Goal: Task Accomplishment & Management: Complete application form

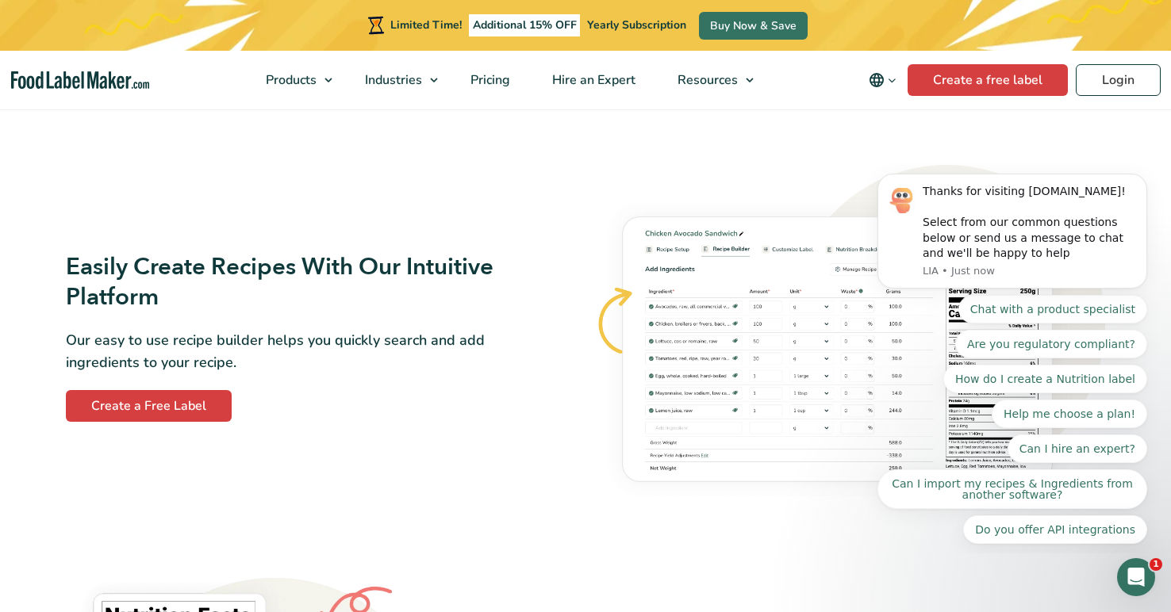
scroll to position [860, 0]
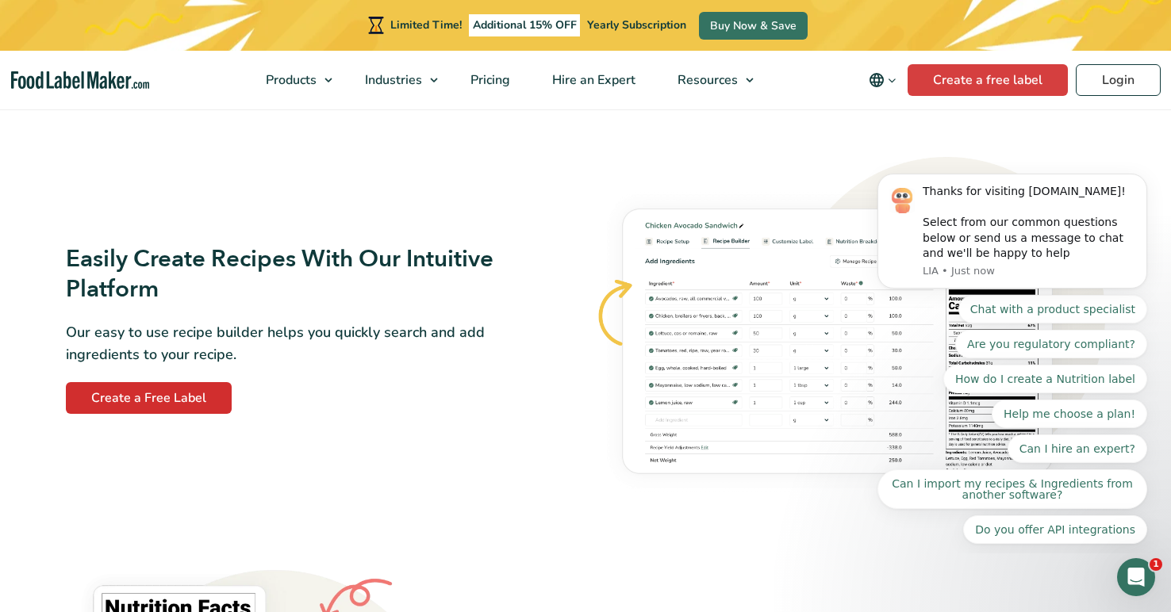
click at [134, 393] on link "Create a Free Label" at bounding box center [149, 398] width 166 height 32
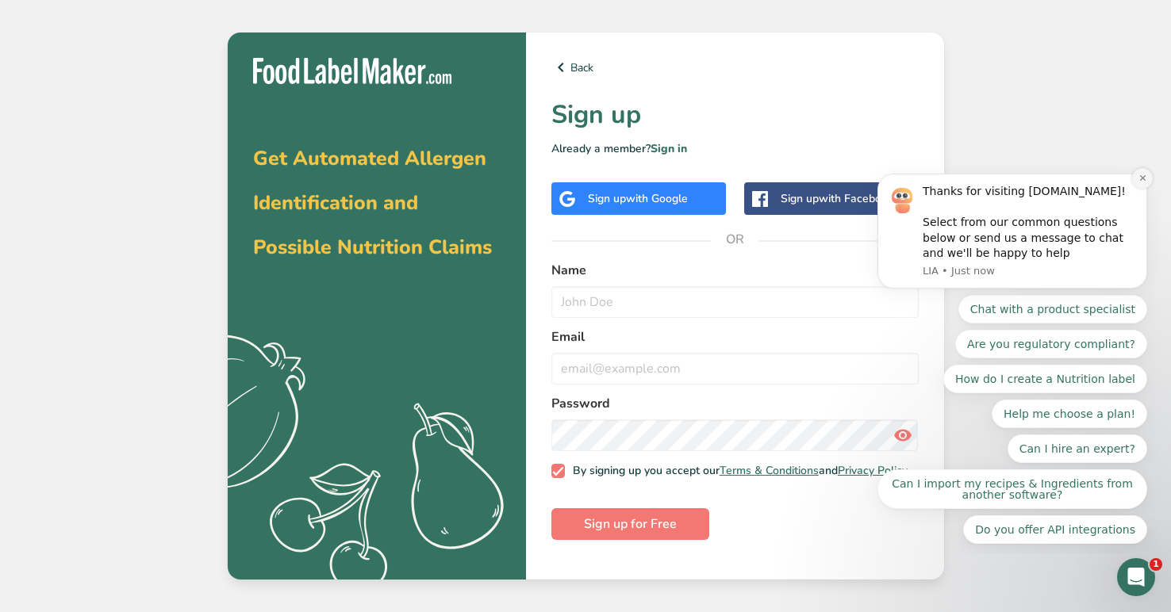
click at [1140, 182] on icon "Dismiss notification" at bounding box center [1142, 178] width 9 height 9
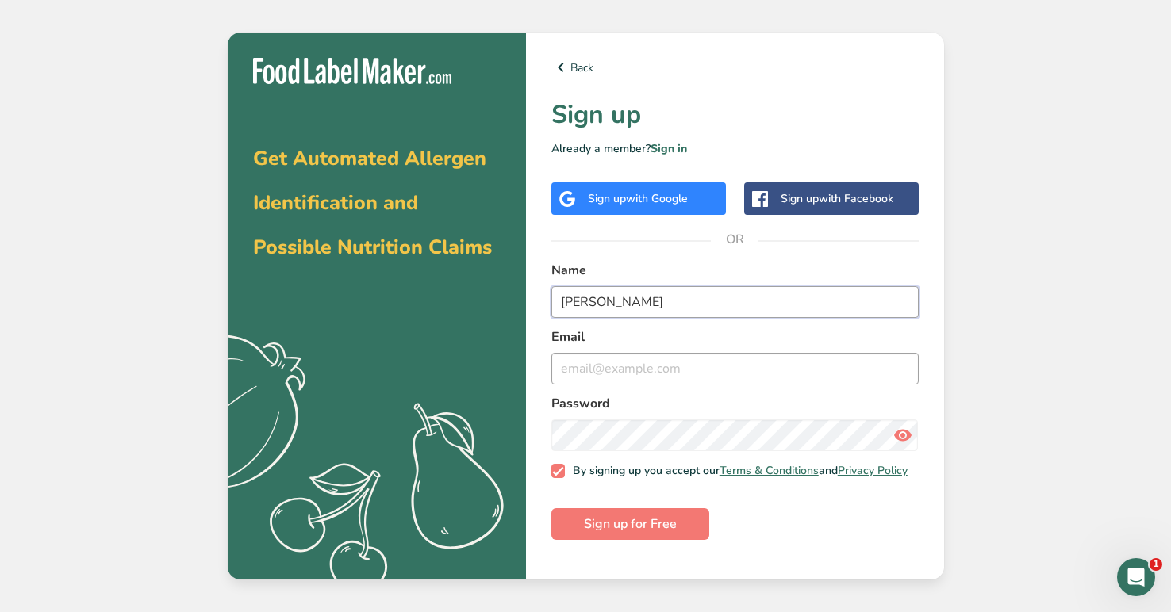
type input "[PERSON_NAME]"
type input "[EMAIL_ADDRESS][DOMAIN_NAME]"
click at [628, 534] on span "Sign up for Free" at bounding box center [630, 524] width 93 height 19
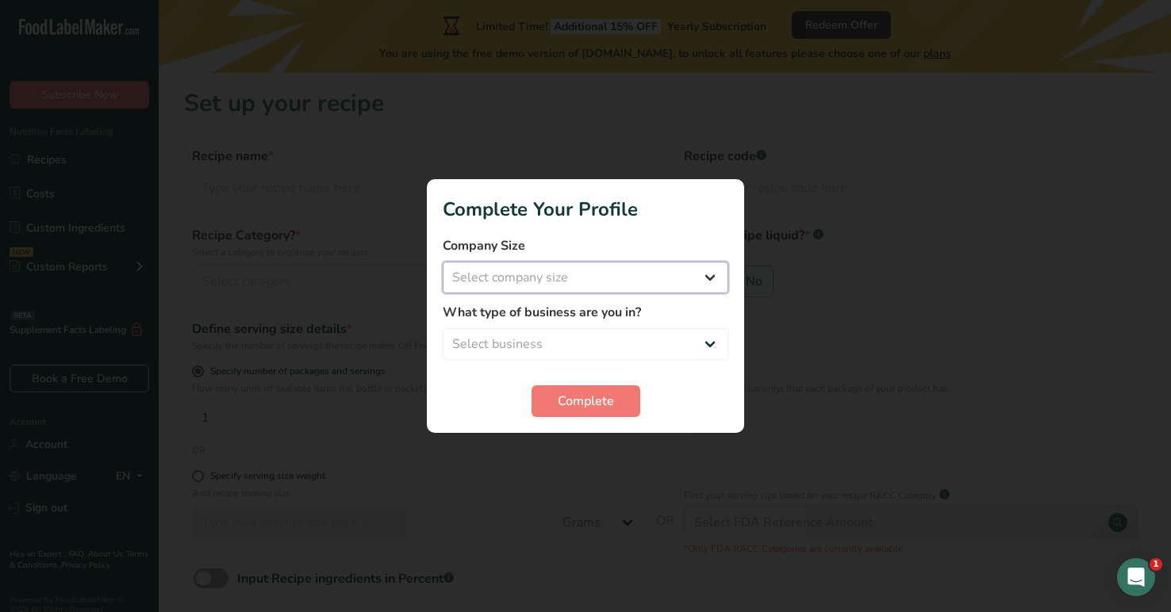
select select "1"
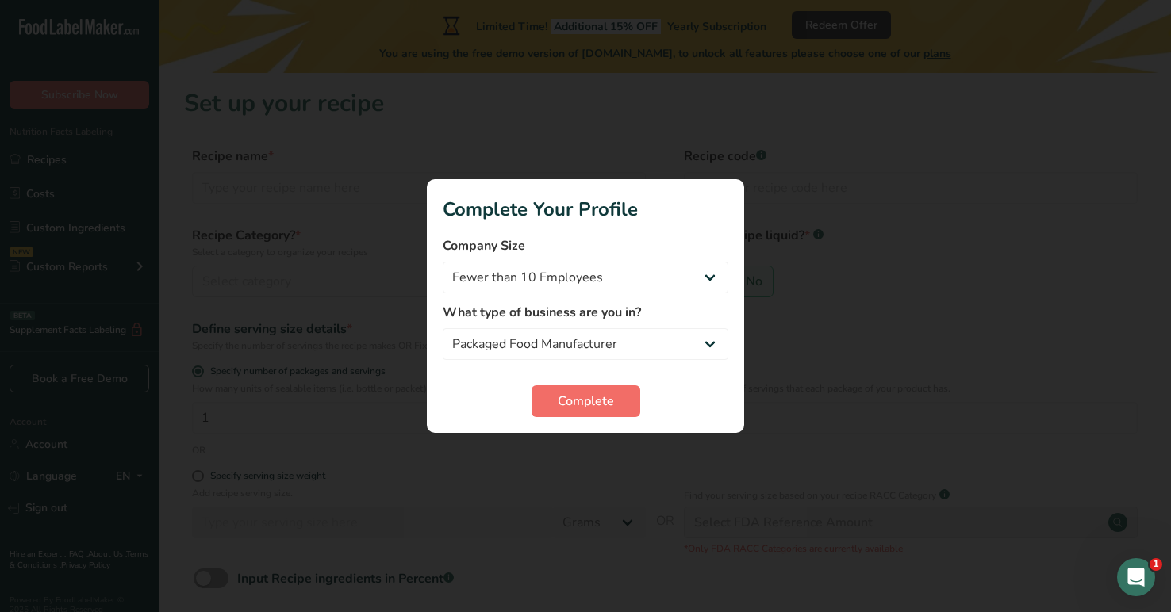
click at [600, 404] on span "Complete" at bounding box center [586, 401] width 56 height 19
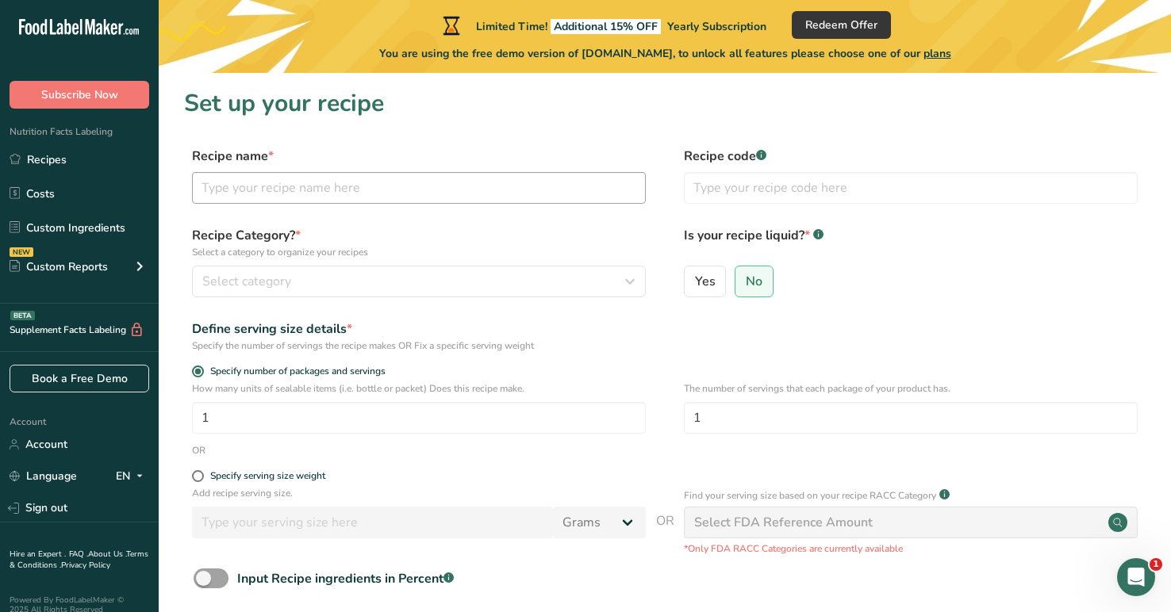
scroll to position [9, 0]
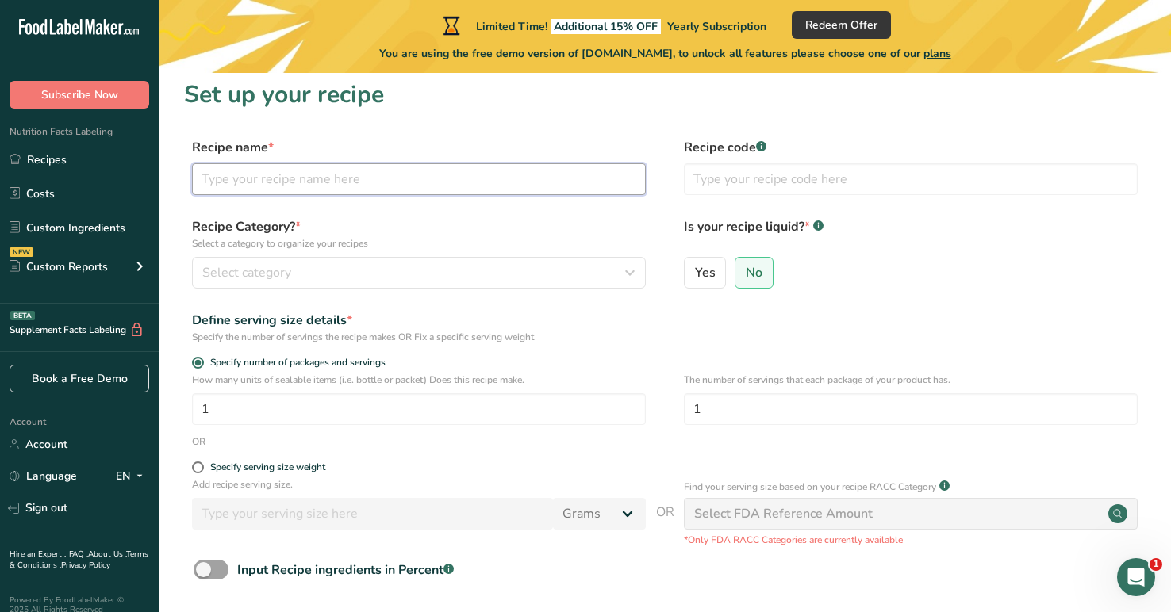
click at [337, 187] on input "text" at bounding box center [419, 179] width 454 height 32
click at [328, 184] on input "Freeze Dried" at bounding box center [419, 179] width 454 height 32
type input "Freeze Dried Banana Chips"
click at [335, 265] on div "Select category" at bounding box center [413, 272] width 423 height 19
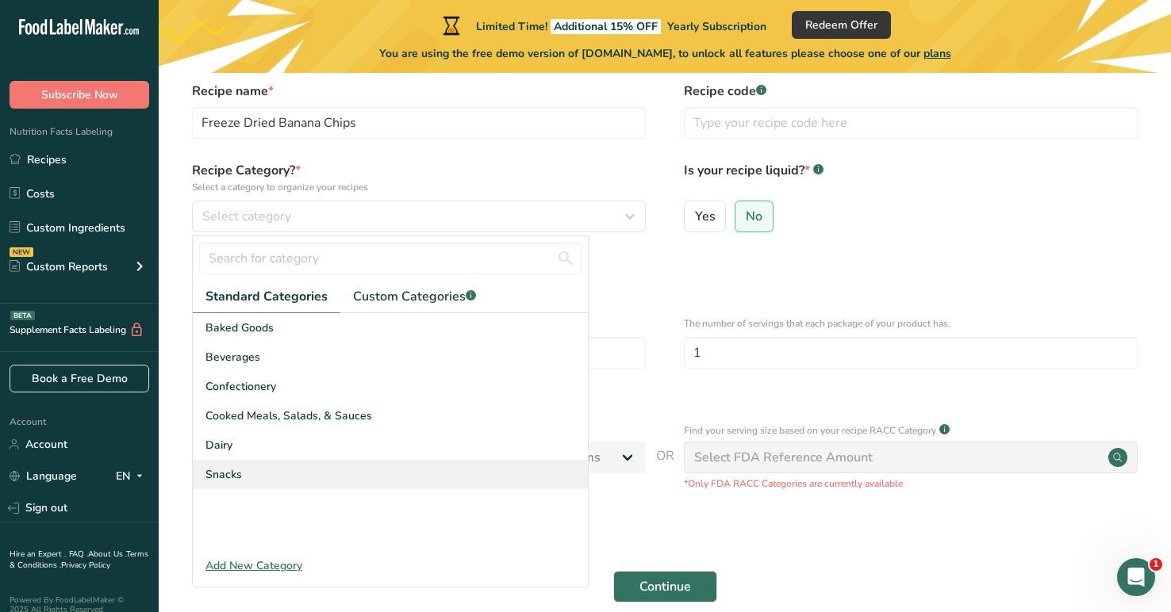
scroll to position [72, 0]
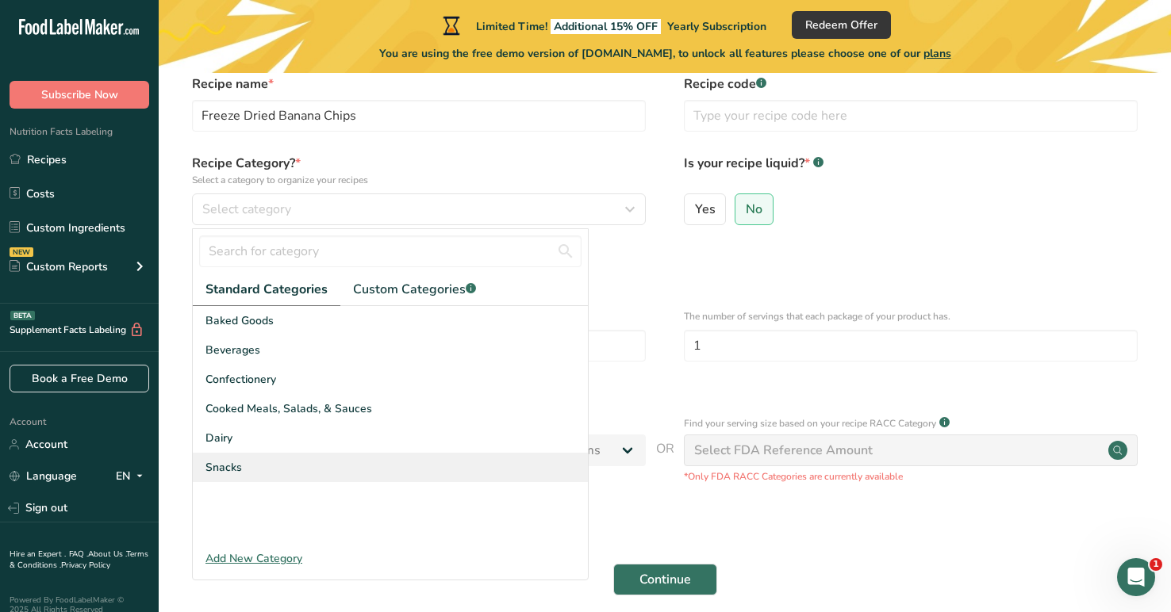
click at [257, 475] on div "Snacks" at bounding box center [390, 467] width 395 height 29
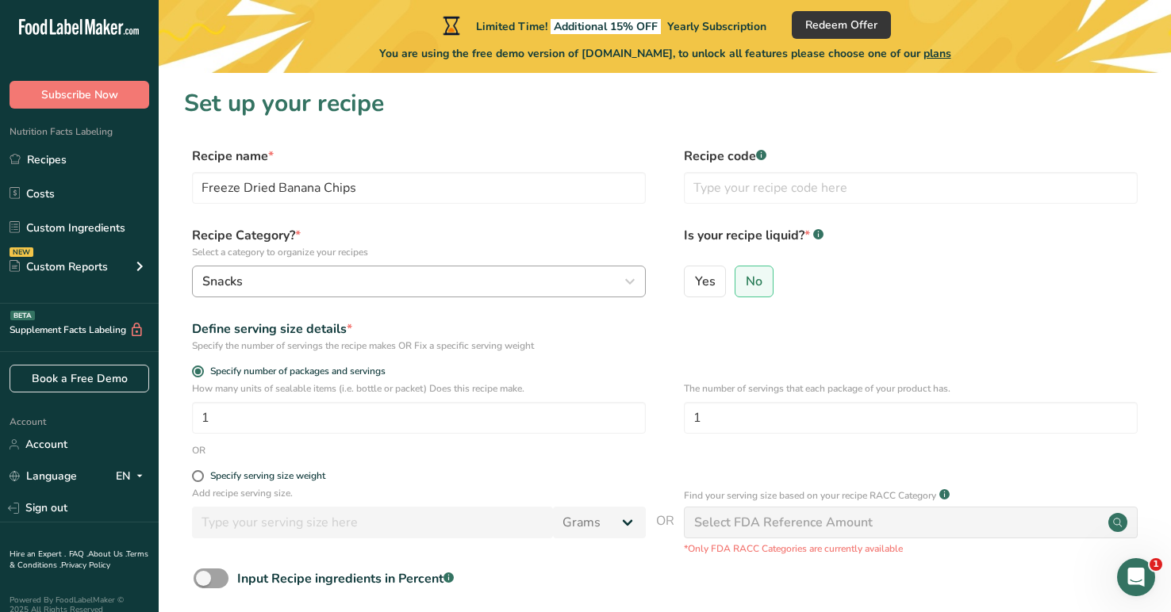
scroll to position [0, 0]
click at [745, 281] on span "No" at bounding box center [753, 282] width 17 height 16
click at [744, 281] on input "No" at bounding box center [740, 281] width 10 height 10
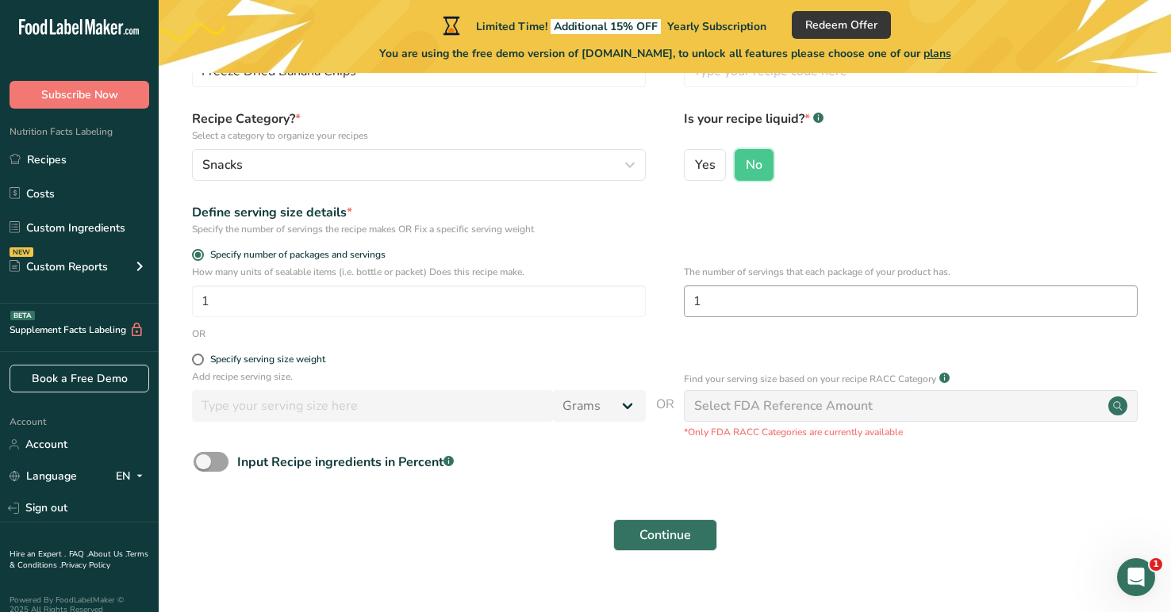
scroll to position [128, 0]
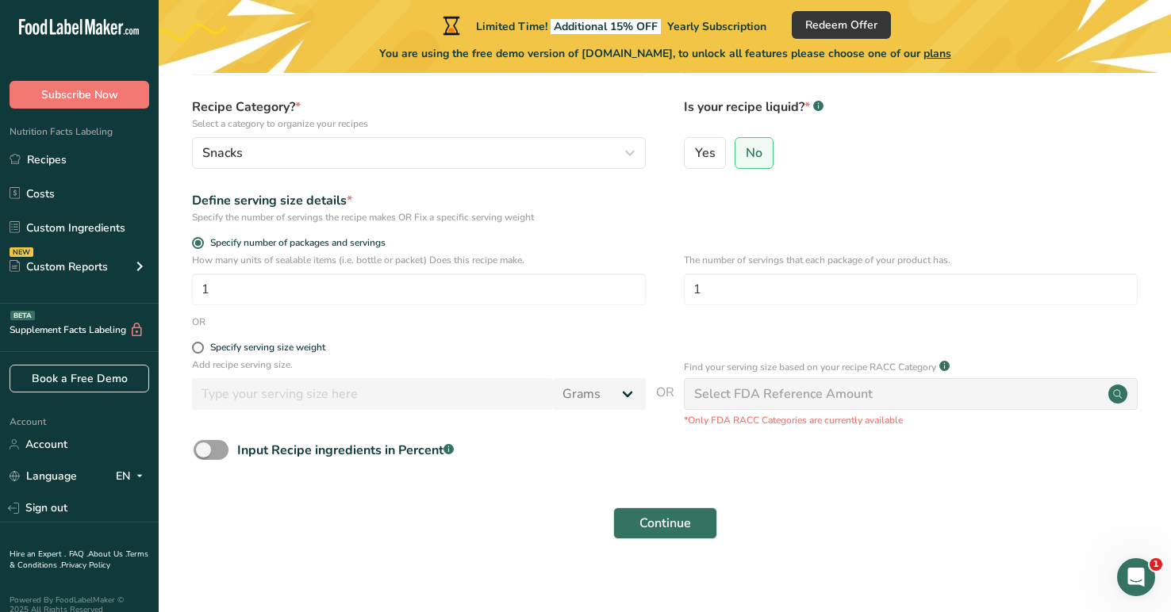
click at [839, 392] on div "Select FDA Reference Amount" at bounding box center [783, 394] width 178 height 19
click at [201, 349] on span at bounding box center [198, 348] width 12 height 12
click at [201, 349] on input "Specify serving size weight" at bounding box center [197, 348] width 10 height 10
radio input "true"
radio input "false"
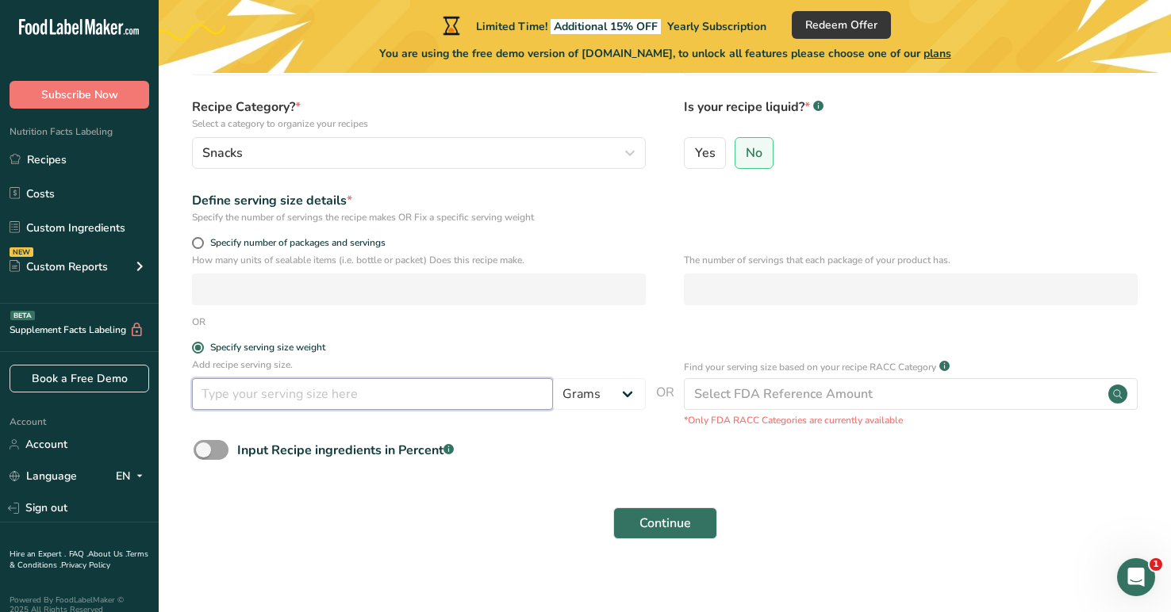
click at [351, 397] on input "number" at bounding box center [372, 394] width 361 height 32
type input "20"
click at [868, 415] on p "*Only FDA RACC Categories are currently available" at bounding box center [911, 420] width 454 height 14
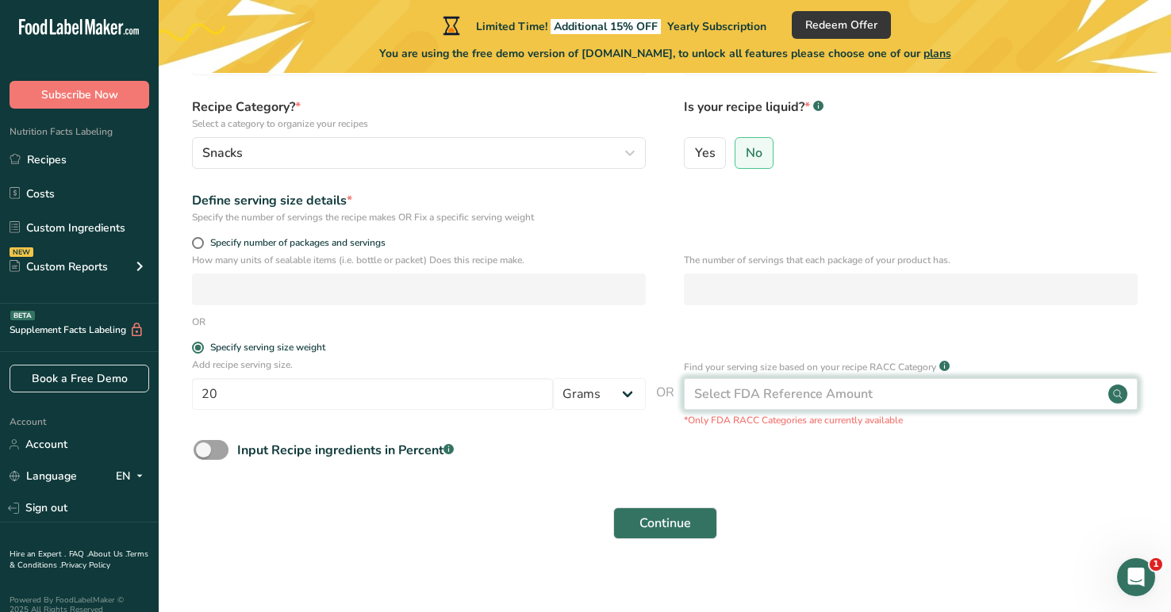
click at [859, 404] on div "Select FDA Reference Amount" at bounding box center [911, 394] width 454 height 32
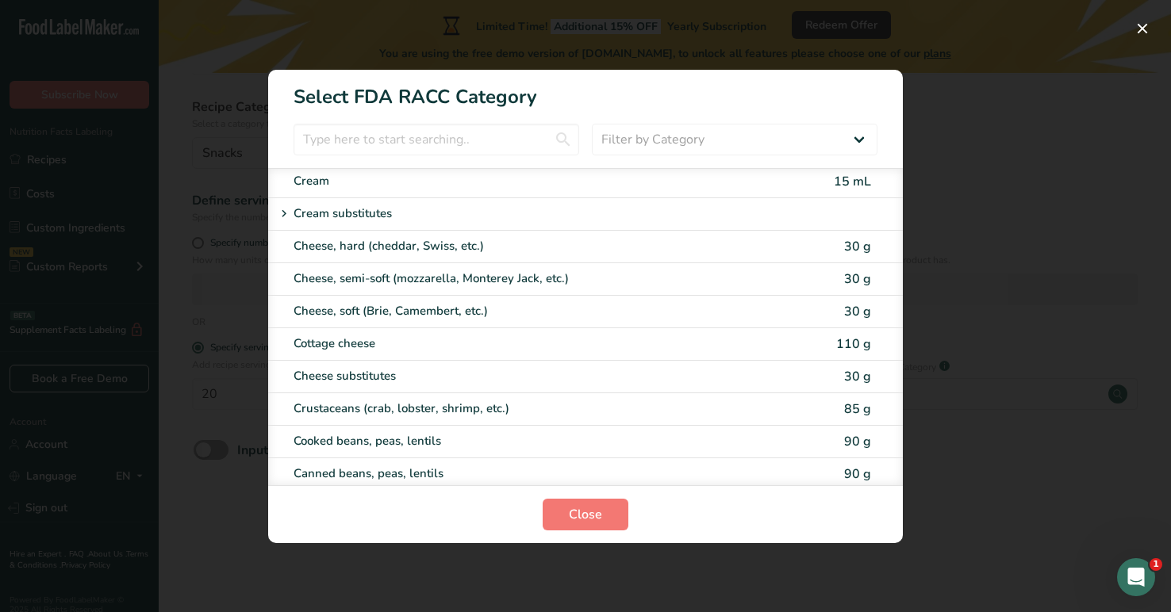
scroll to position [740, 0]
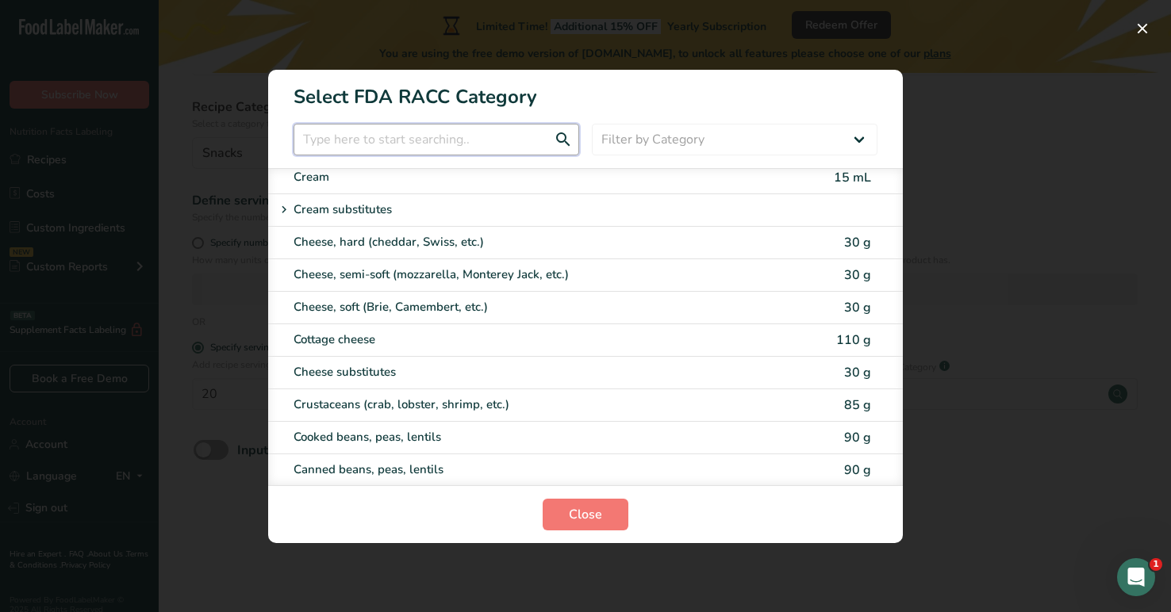
click at [475, 141] on input "RACC Category Selection Modal" at bounding box center [435, 140] width 285 height 32
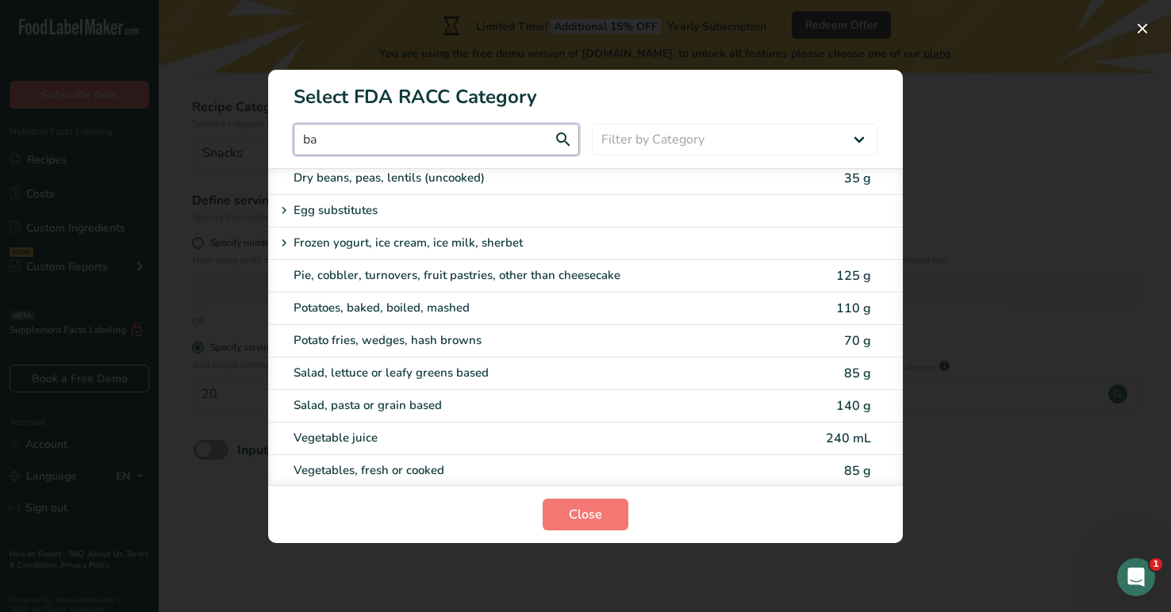
scroll to position [0, 0]
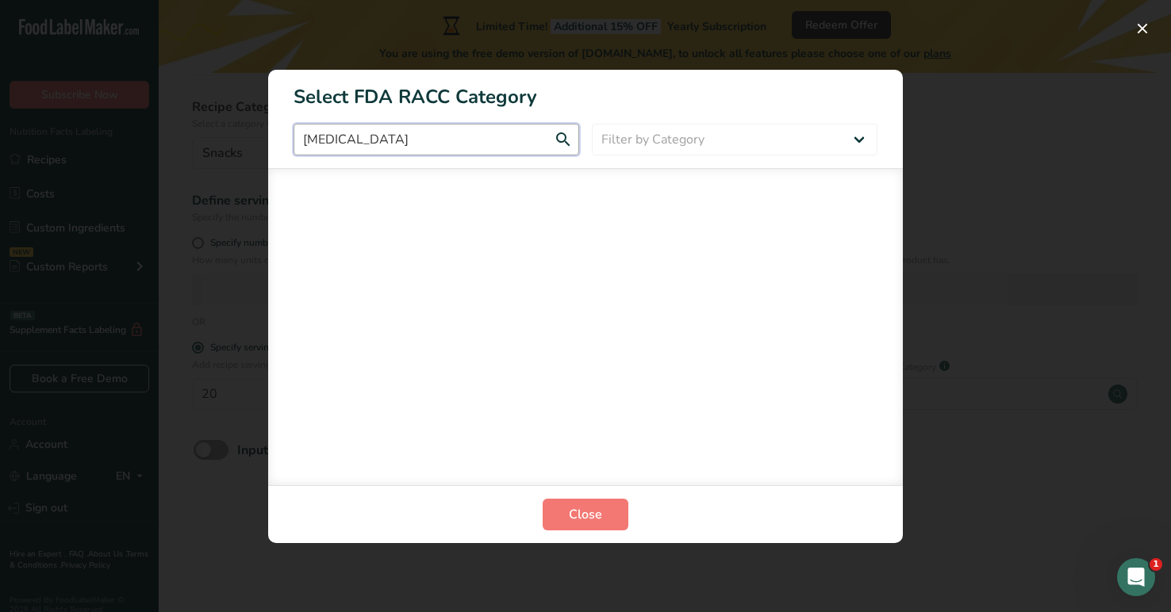
type input "banana"
click at [558, 140] on input "banana" at bounding box center [435, 140] width 285 height 32
click at [563, 135] on input "banana" at bounding box center [435, 140] width 285 height 32
drag, startPoint x: 377, startPoint y: 138, endPoint x: 279, endPoint y: 134, distance: 97.6
click at [279, 134] on div "banana Filter by Category All Bakery products [GEOGRAPHIC_DATA] Cereals and oth…" at bounding box center [585, 140] width 634 height 32
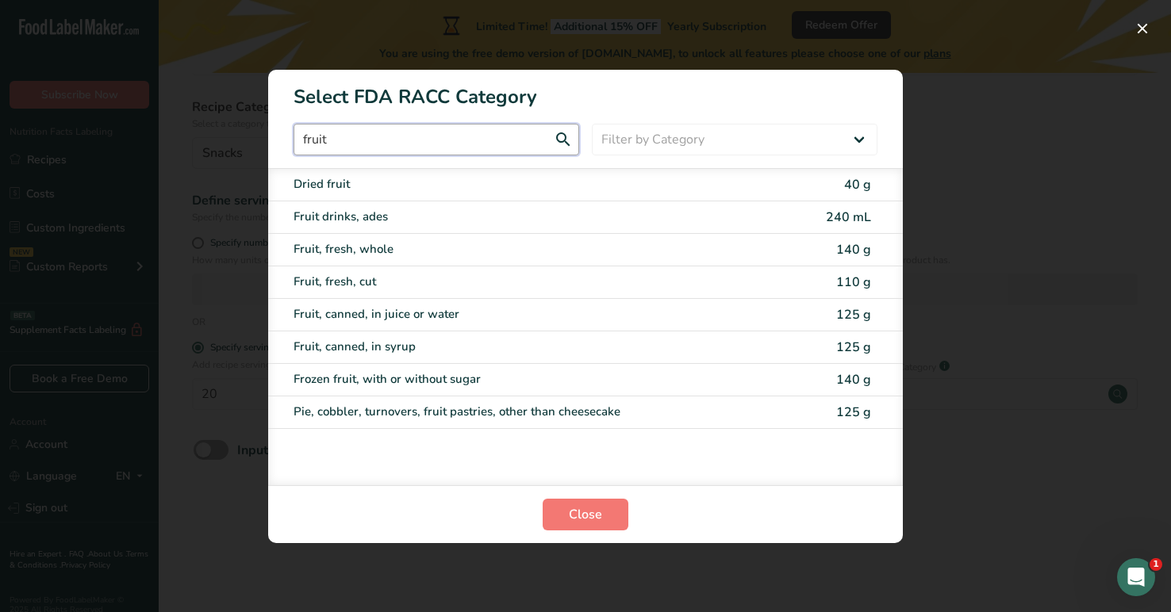
type input "fruit"
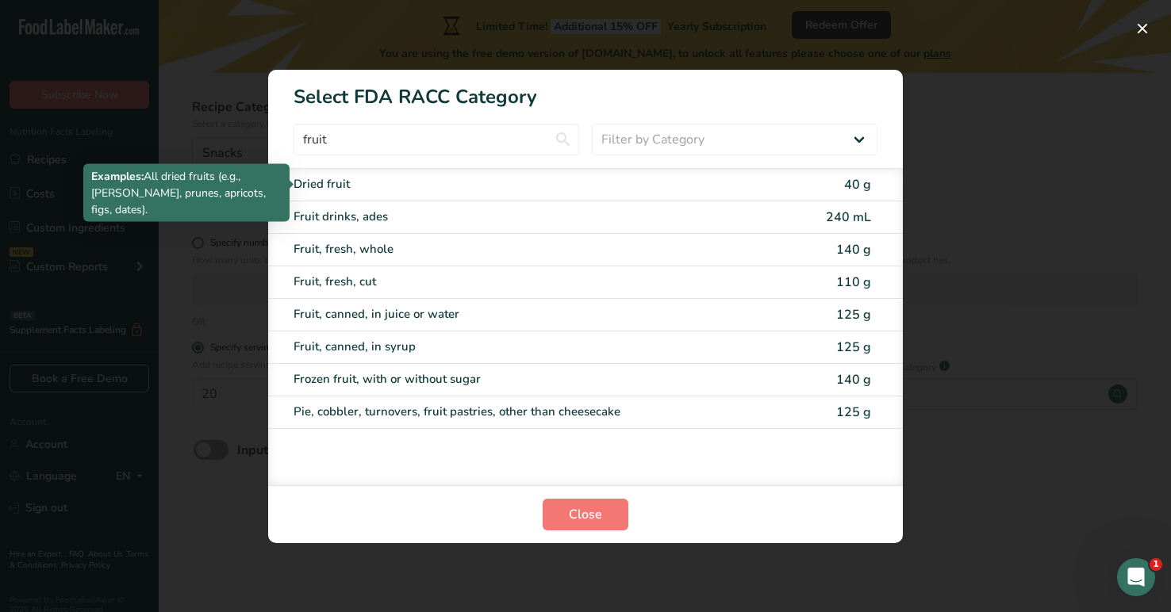
drag, startPoint x: 439, startPoint y: 123, endPoint x: 385, endPoint y: 184, distance: 81.5
click at [385, 184] on div "Dried fruit" at bounding box center [518, 184] width 450 height 18
type input "40"
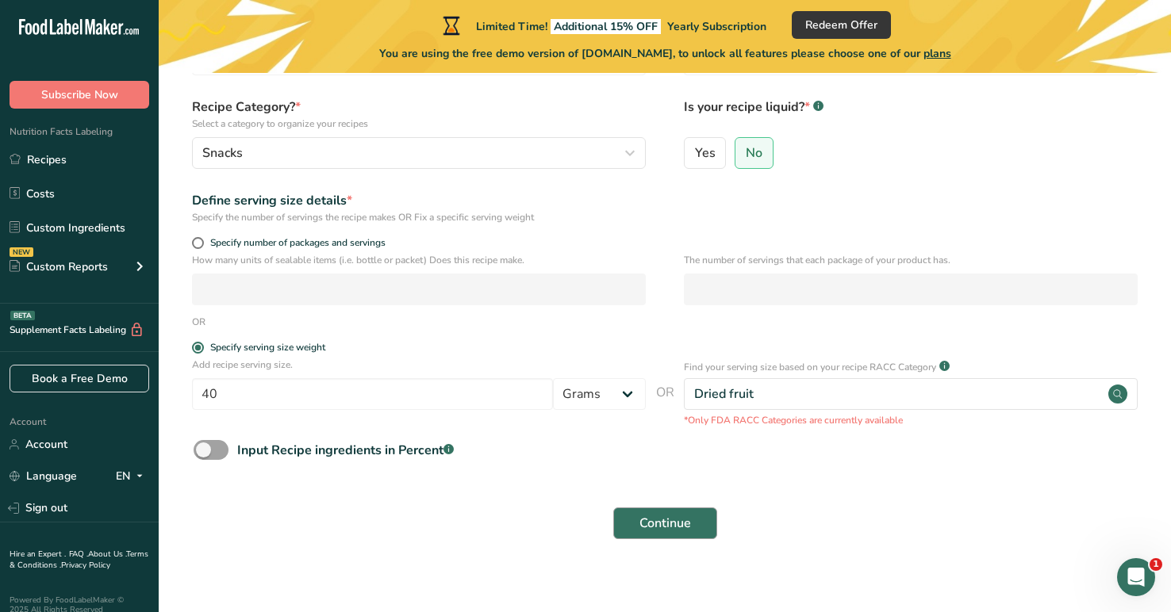
click at [663, 517] on span "Continue" at bounding box center [665, 523] width 52 height 19
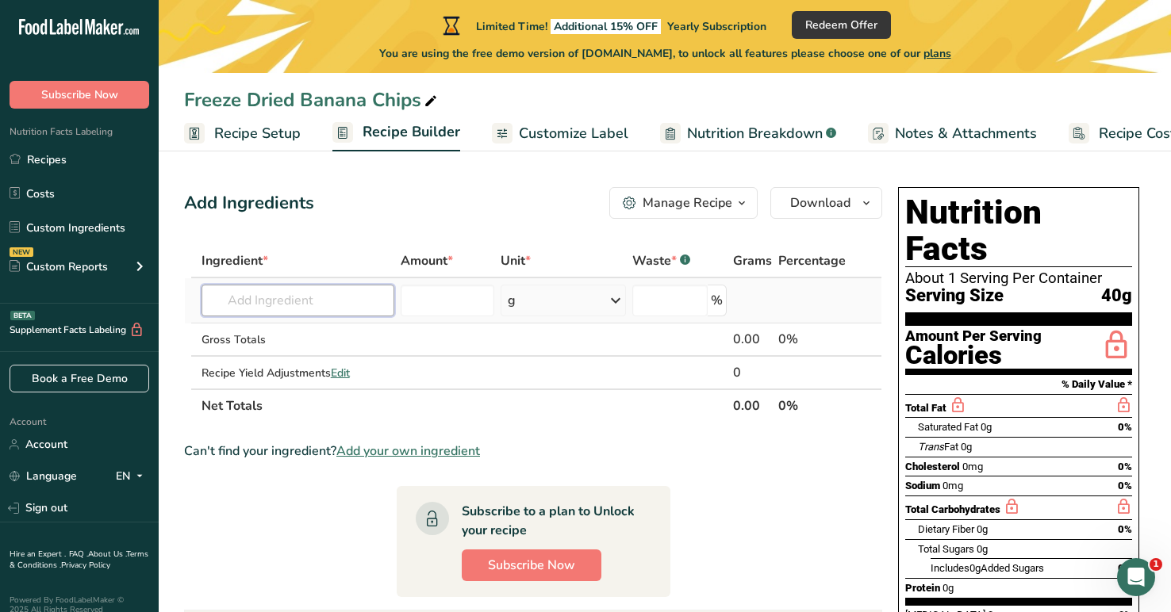
click at [351, 311] on input "text" at bounding box center [297, 301] width 193 height 32
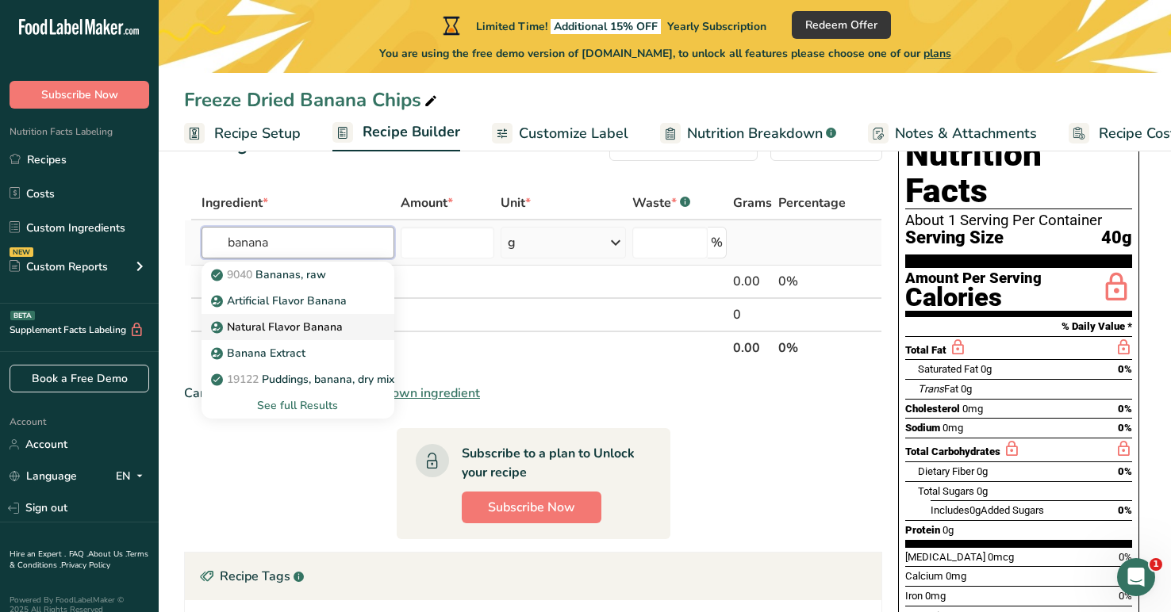
scroll to position [59, 0]
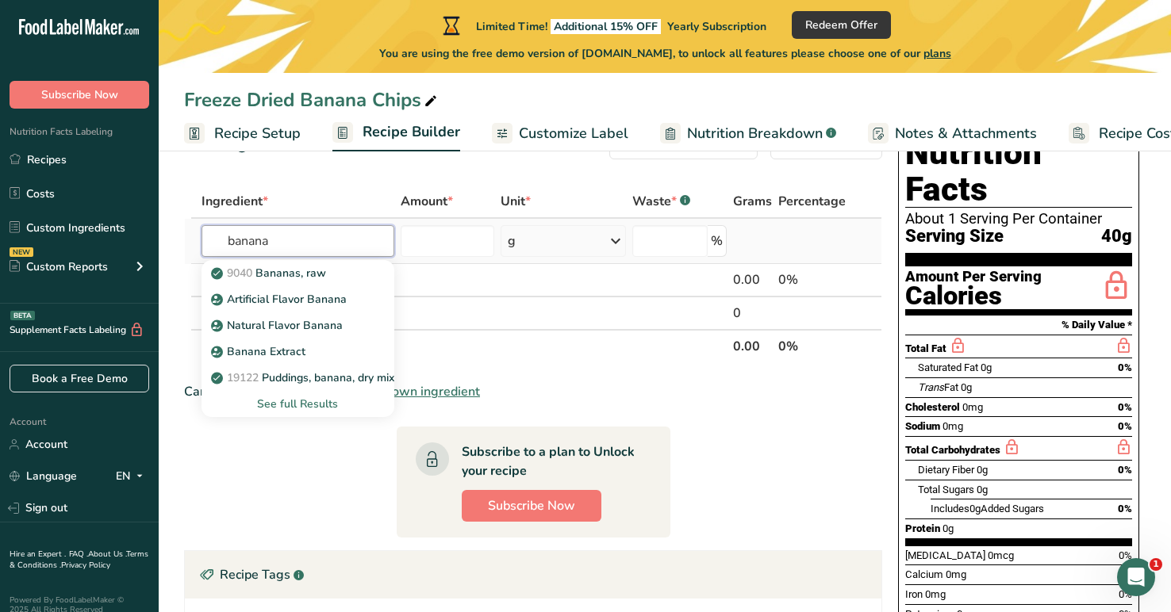
type input "banana"
click at [293, 408] on div "See full Results" at bounding box center [297, 404] width 167 height 17
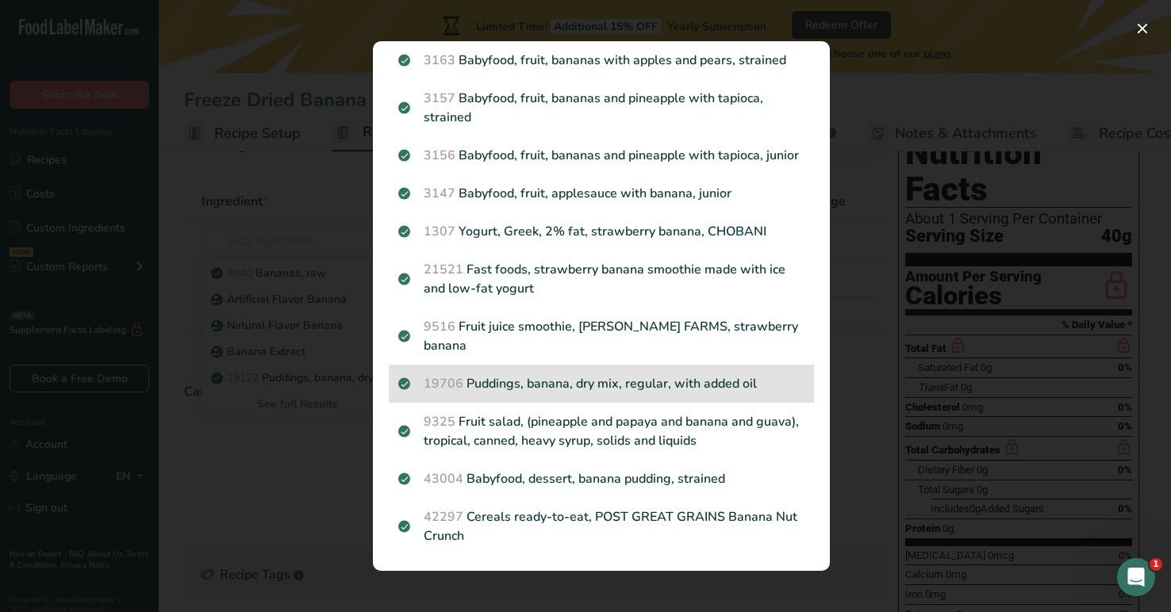
scroll to position [1761, 0]
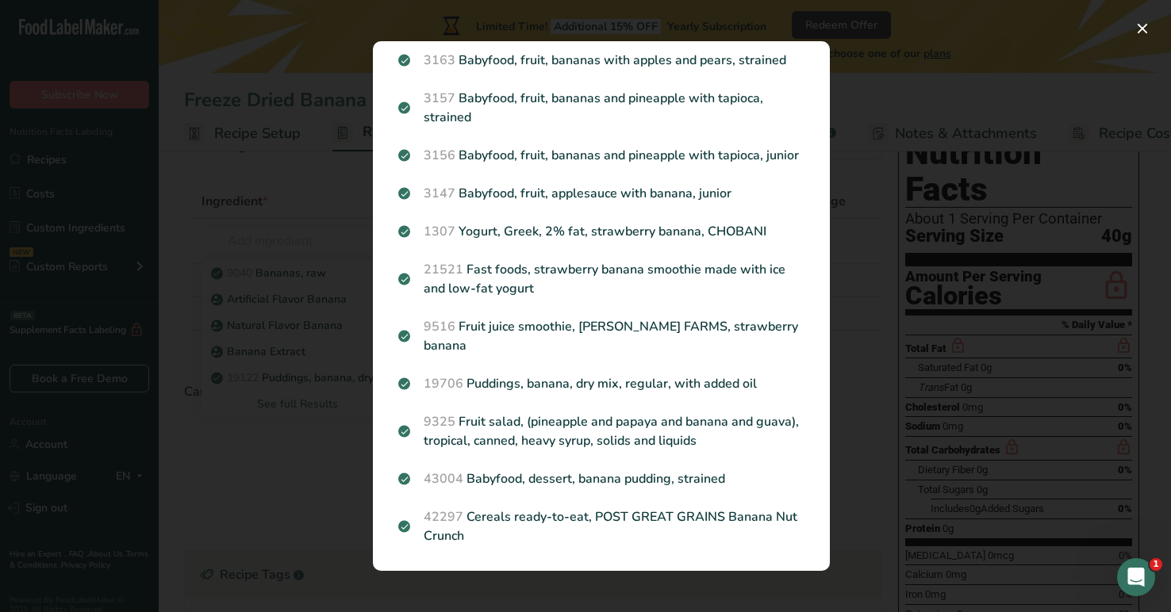
click at [946, 77] on div "Search results modal" at bounding box center [585, 306] width 1171 height 612
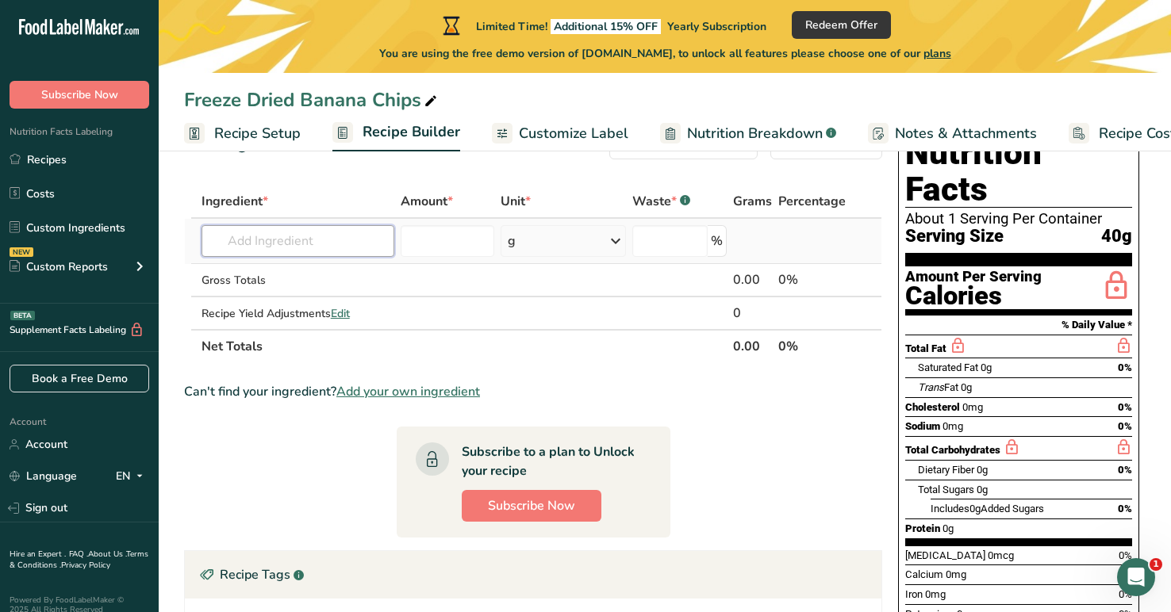
click at [327, 247] on input "text" at bounding box center [297, 241] width 193 height 32
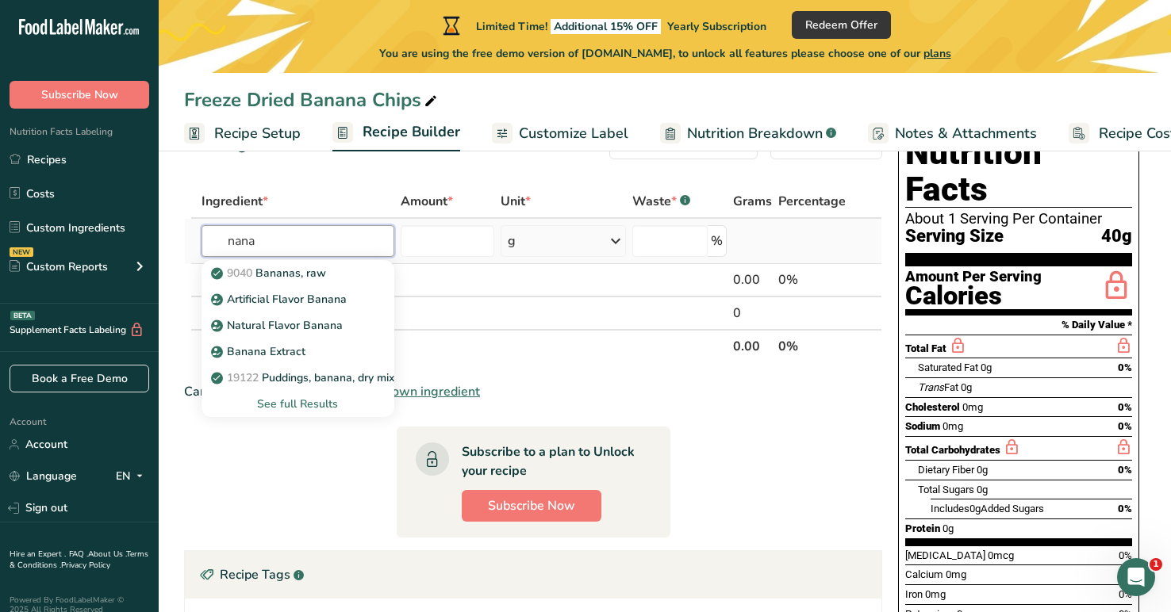
type input "nana"
drag, startPoint x: 327, startPoint y: 247, endPoint x: 278, endPoint y: 276, distance: 56.2
click at [278, 276] on p "9040 [GEOGRAPHIC_DATA], raw" at bounding box center [270, 273] width 112 height 17
type input "Bananas, raw"
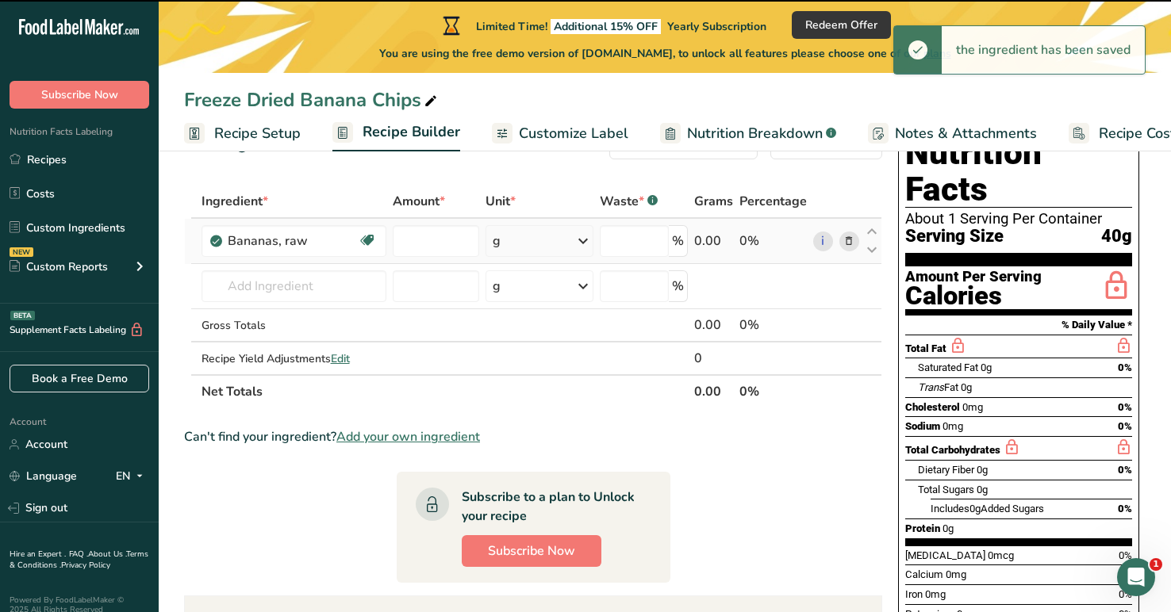
type input "0"
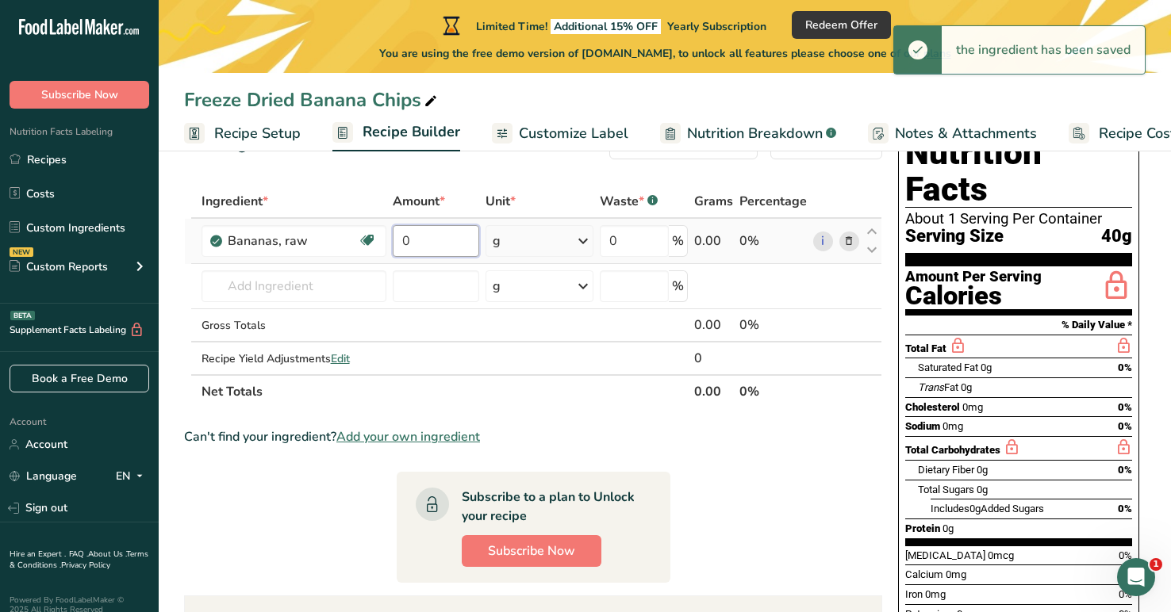
click at [442, 237] on input "0" at bounding box center [436, 241] width 86 height 32
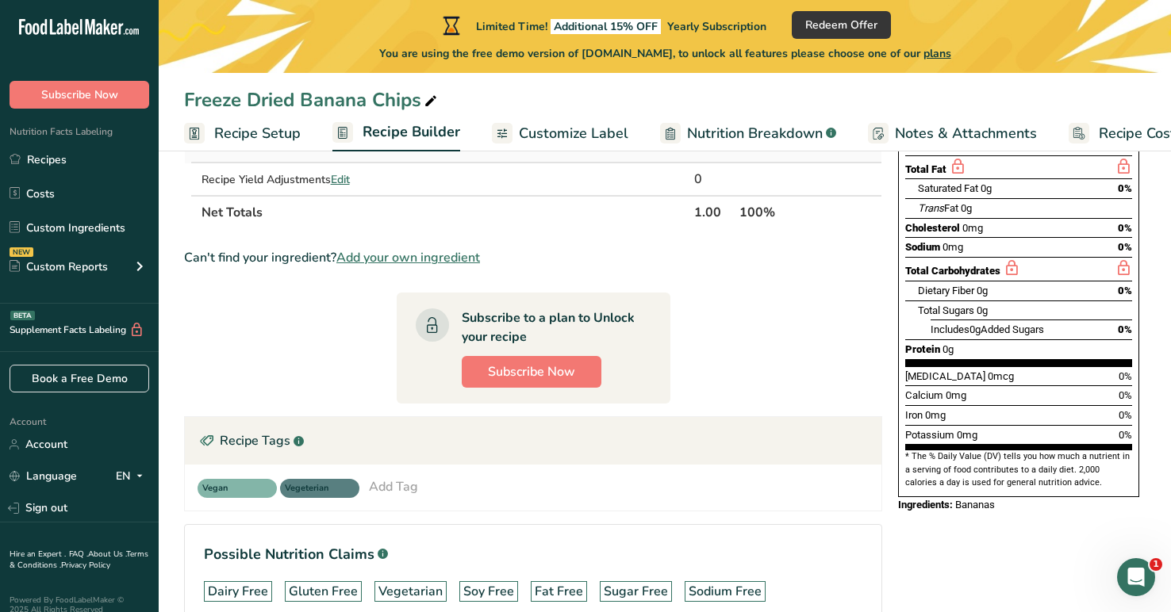
scroll to position [23, 0]
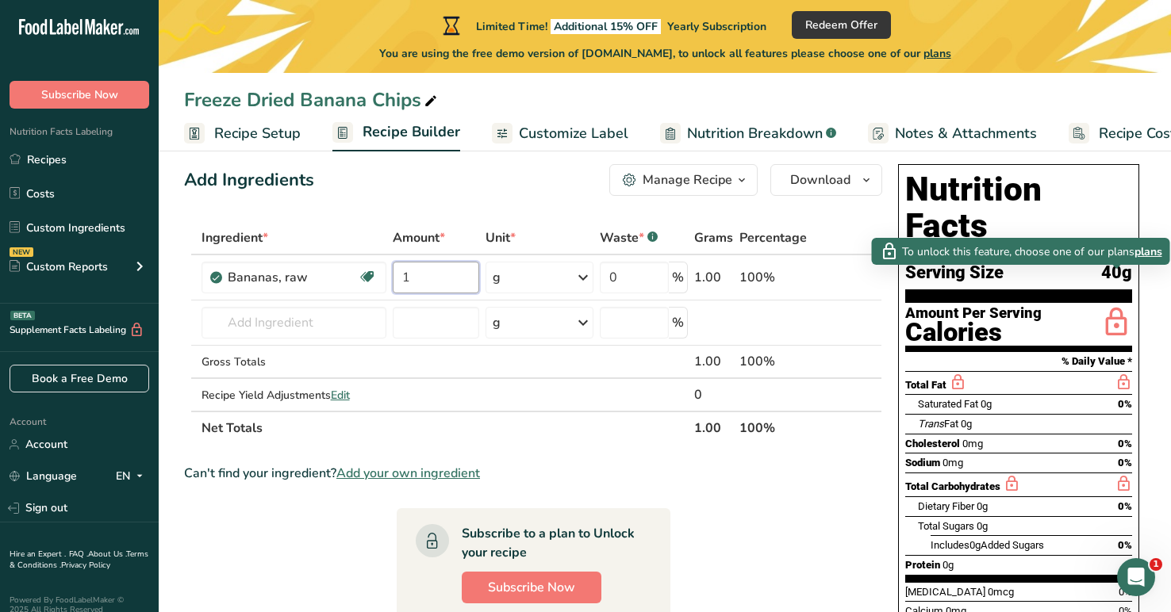
type input "1"
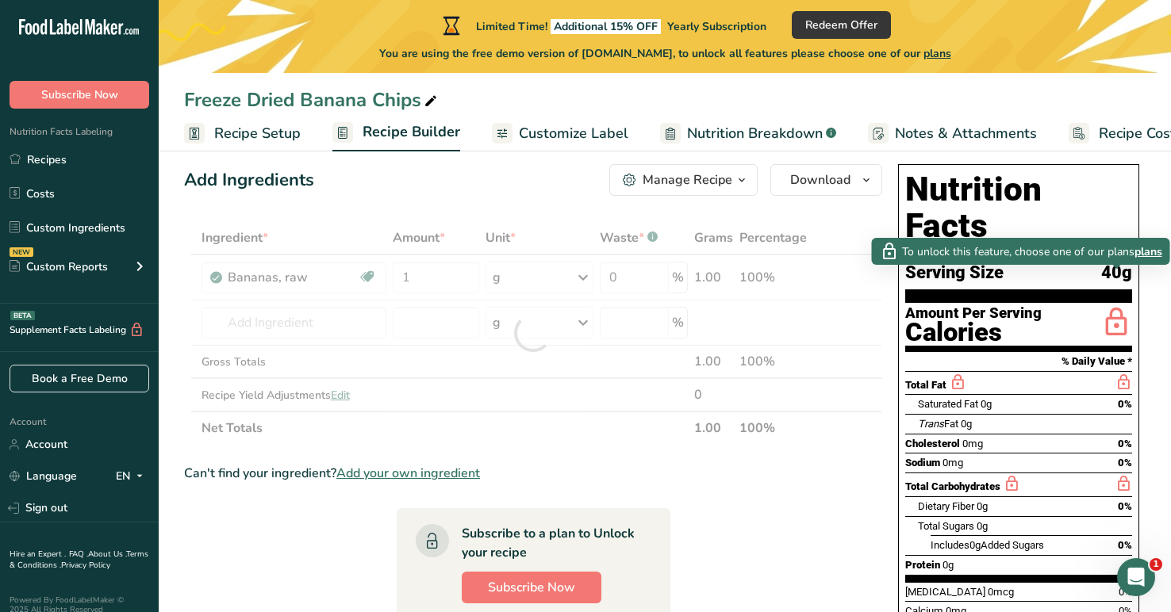
click at [1118, 305] on icon at bounding box center [1116, 323] width 32 height 37
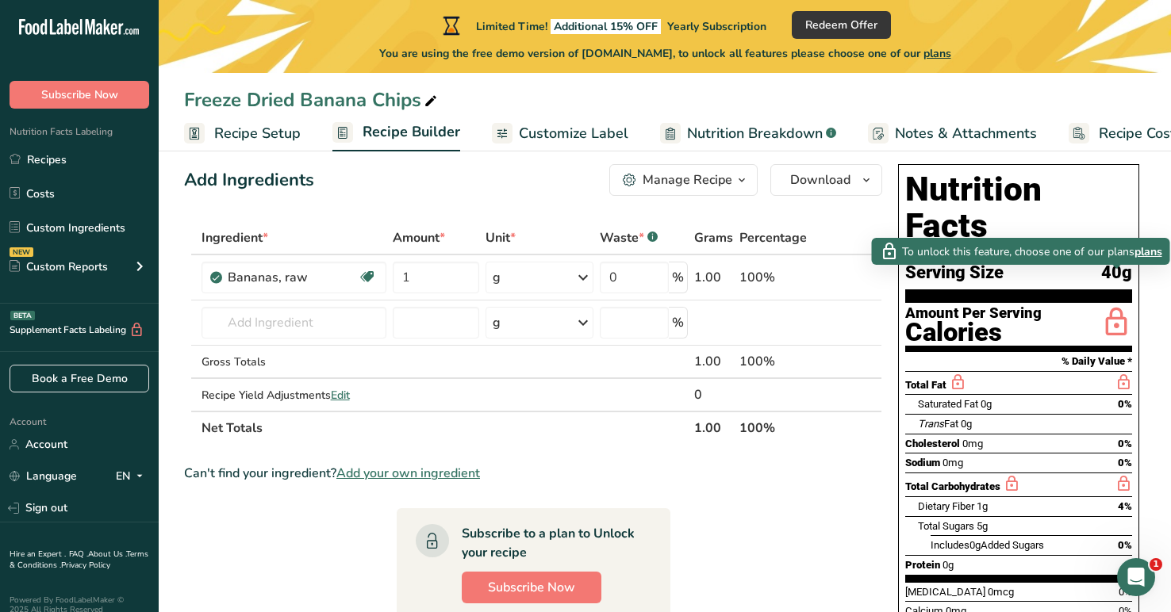
click at [1152, 252] on span "plans" at bounding box center [1148, 251] width 28 height 17
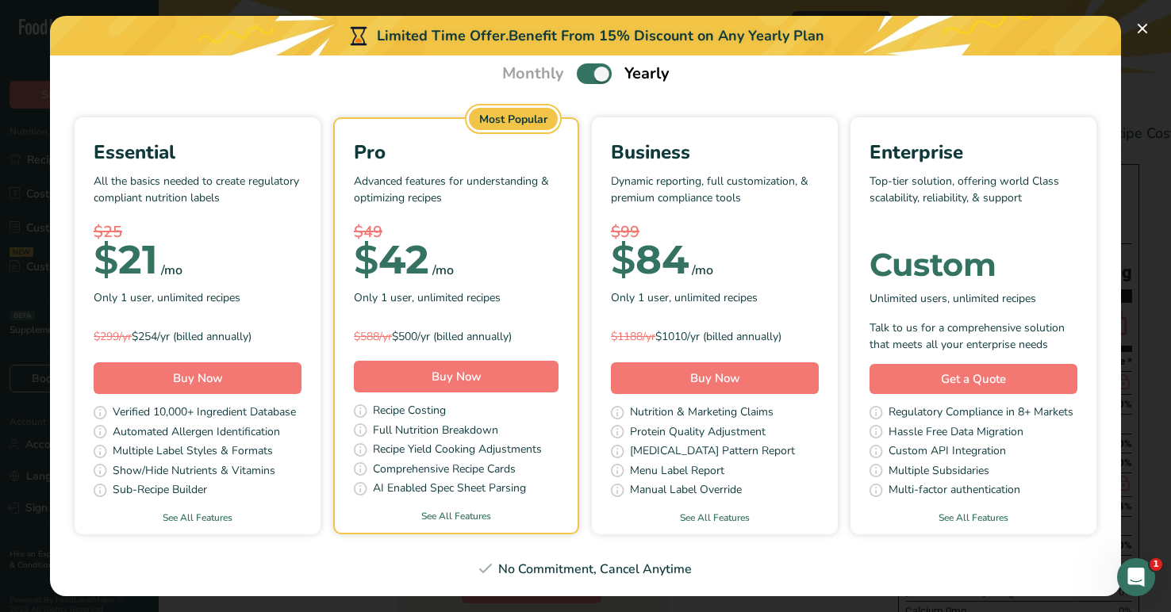
scroll to position [62, 0]
